Goal: Find specific page/section: Find specific page/section

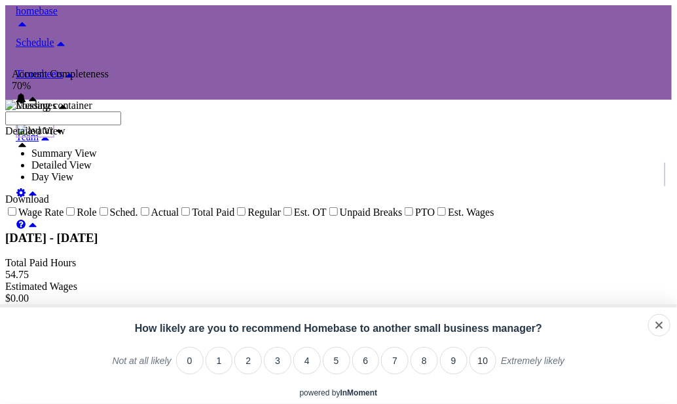
click at [63, 68] on span "Timesheets" at bounding box center [39, 73] width 47 height 11
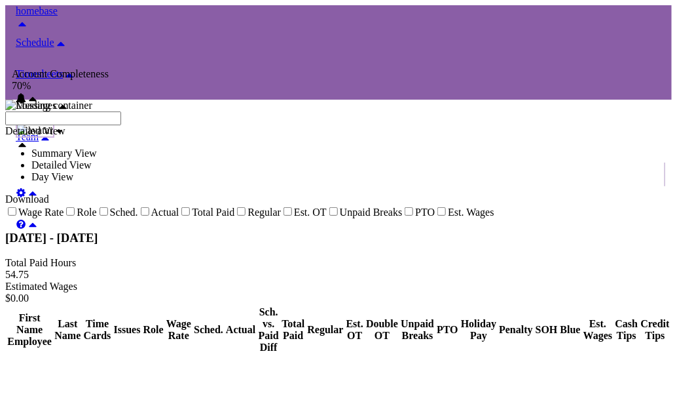
click at [63, 68] on span "Timesheets" at bounding box center [39, 73] width 47 height 11
click at [219, 125] on div "Detailed View" at bounding box center [338, 131] width 667 height 12
click at [182, 125] on div "Detailed View" at bounding box center [338, 131] width 667 height 12
click at [225, 125] on div "Detailed View" at bounding box center [338, 131] width 667 height 12
click at [63, 68] on span "Timesheets" at bounding box center [39, 73] width 47 height 11
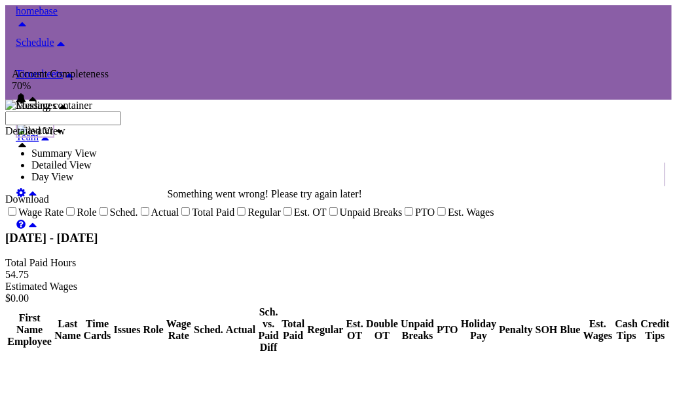
drag, startPoint x: 278, startPoint y: 100, endPoint x: 584, endPoint y: 88, distance: 306.1
click at [63, 68] on span "Timesheets" at bounding box center [39, 73] width 47 height 11
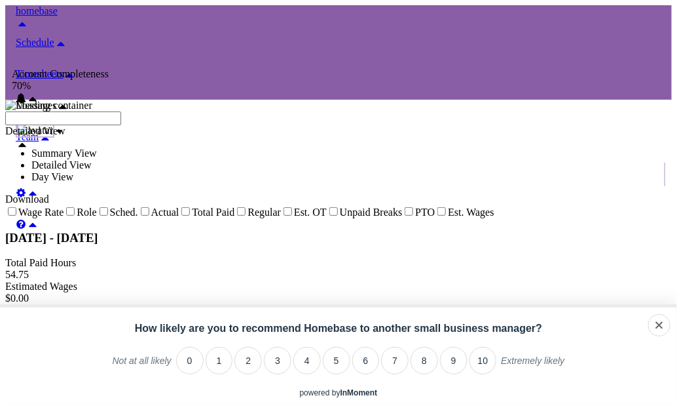
scroll to position [283, 0]
